Goal: Transaction & Acquisition: Purchase product/service

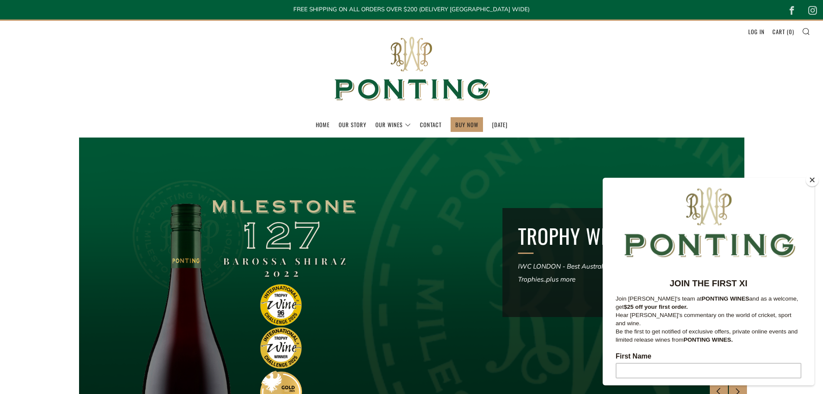
click at [813, 181] on button "Close" at bounding box center [812, 179] width 13 height 13
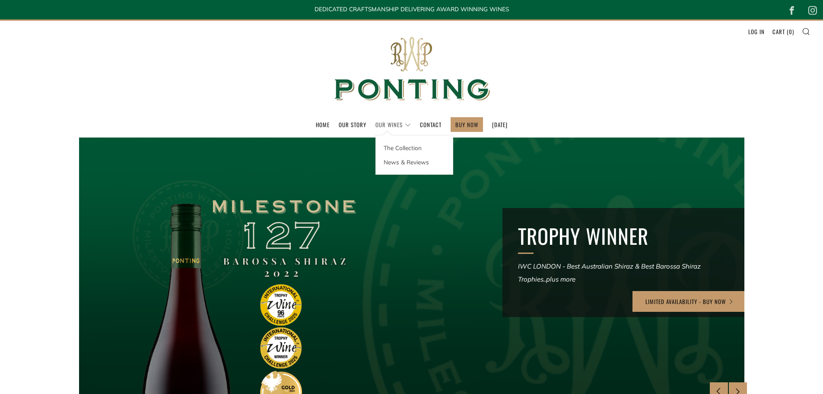
click at [375, 124] on link "Our Wines" at bounding box center [392, 125] width 35 height 14
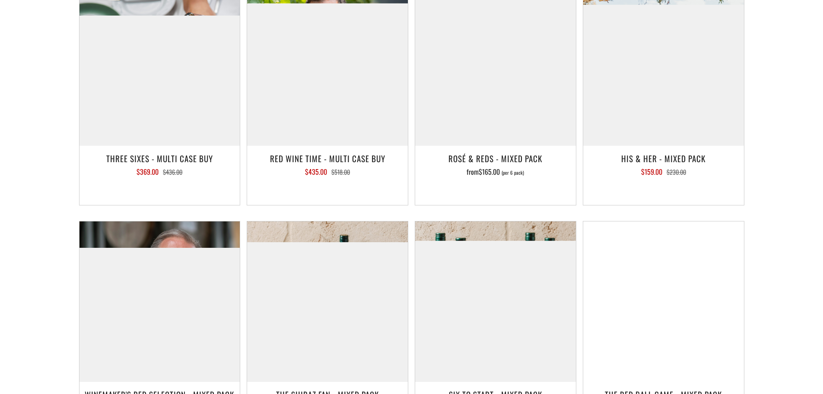
scroll to position [1339, 0]
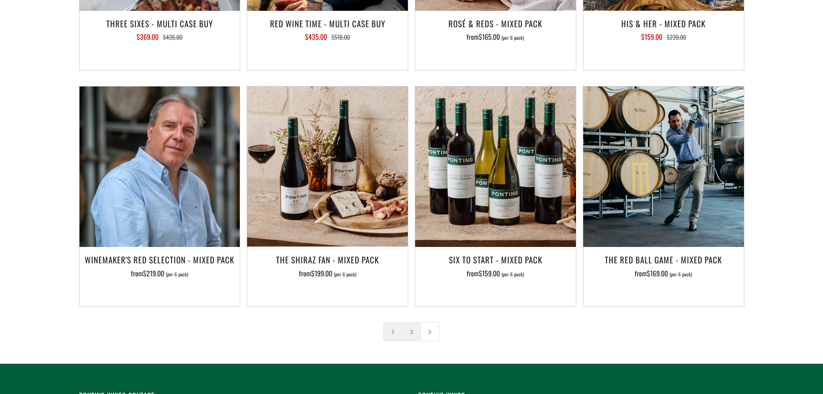
click at [411, 322] on link "2" at bounding box center [411, 331] width 18 height 18
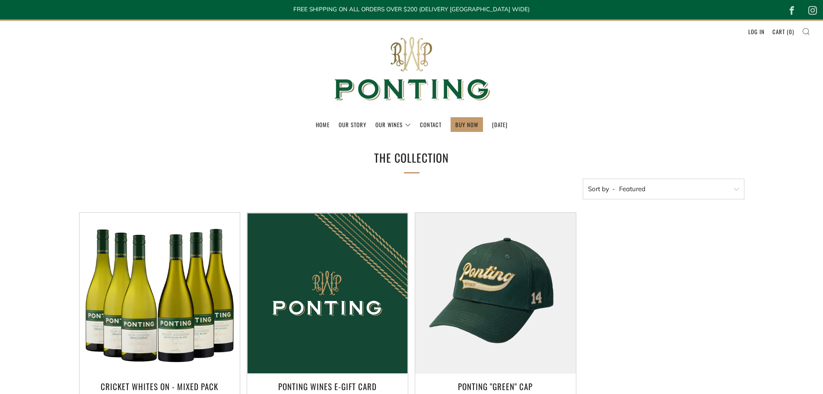
click at [806, 32] on icon at bounding box center [806, 31] width 8 height 8
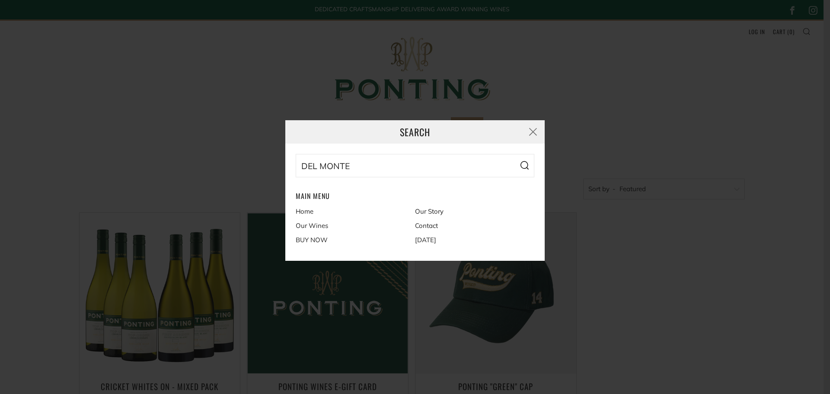
type input "DEL MONTE"
click at [514, 154] on button "Search" at bounding box center [524, 165] width 20 height 23
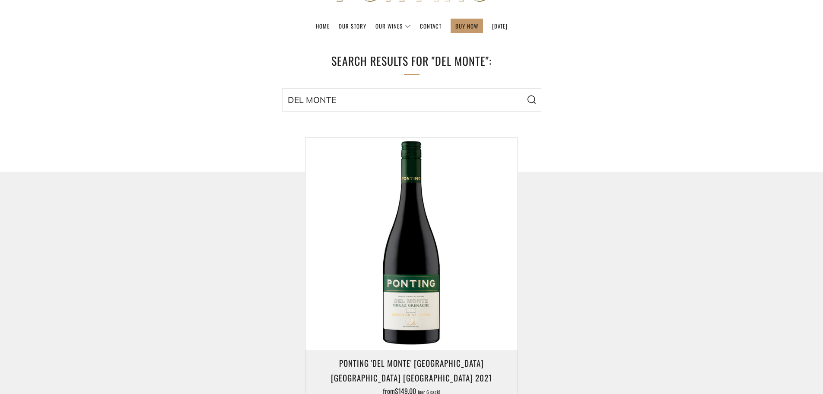
scroll to position [216, 0]
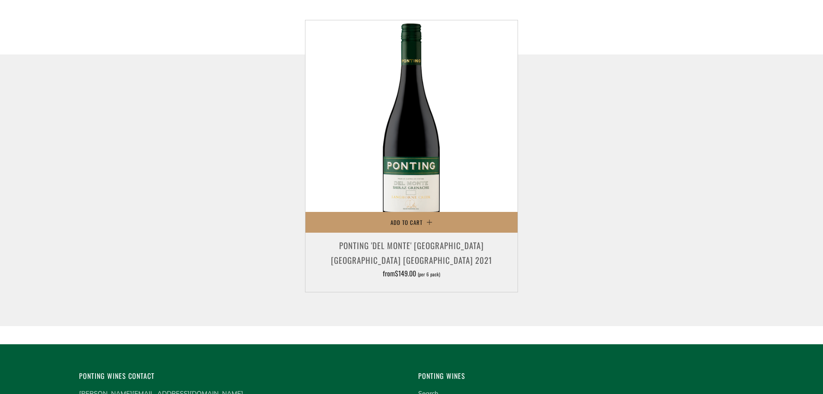
click at [435, 247] on h3 "Ponting 'Del Monte' Langhorne Creek Shiraz Grenache 2021" at bounding box center [411, 252] width 203 height 29
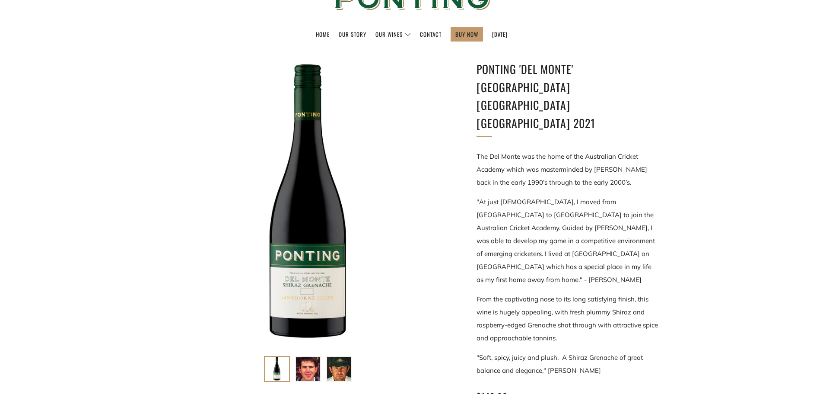
scroll to position [216, 0]
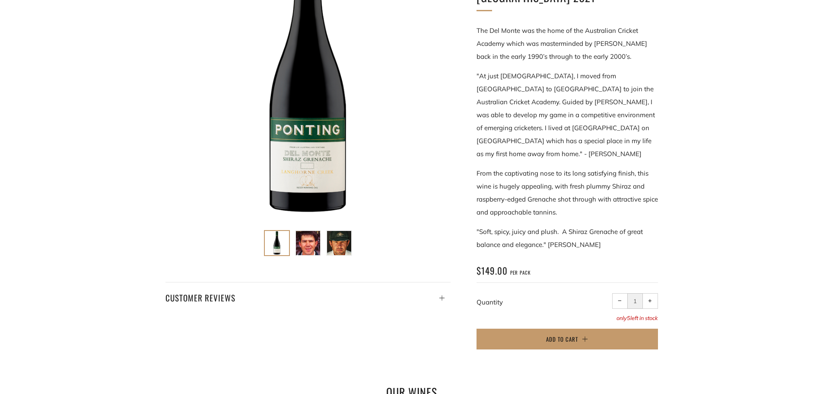
click at [308, 167] on div at bounding box center [307, 76] width 285 height 285
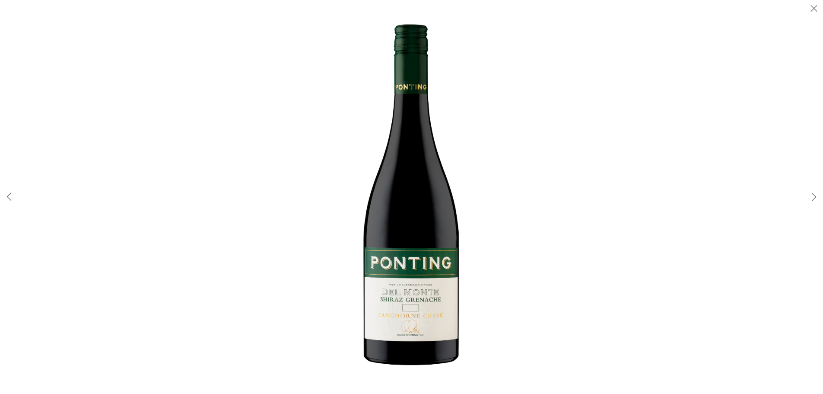
scroll to position [475, 0]
click at [814, 13] on button "Close (Esc)" at bounding box center [814, 9] width 18 height 18
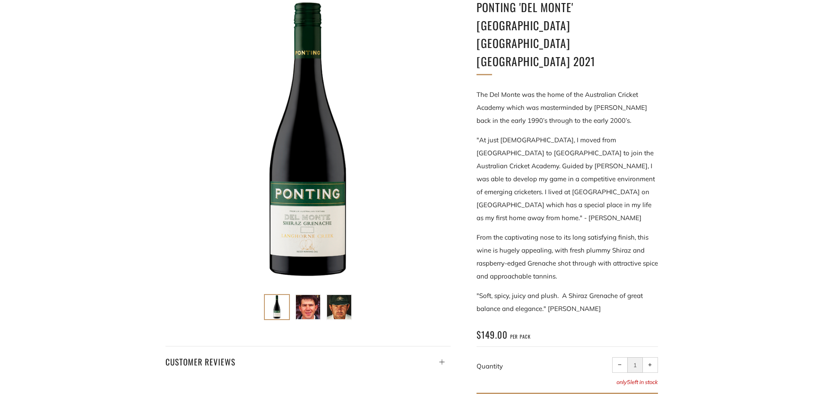
scroll to position [88, 0]
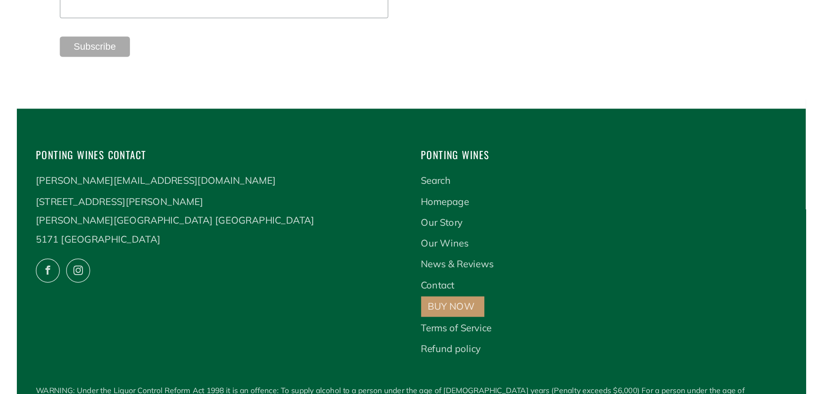
scroll to position [2259, 0]
